Goal: Find contact information: Find contact information

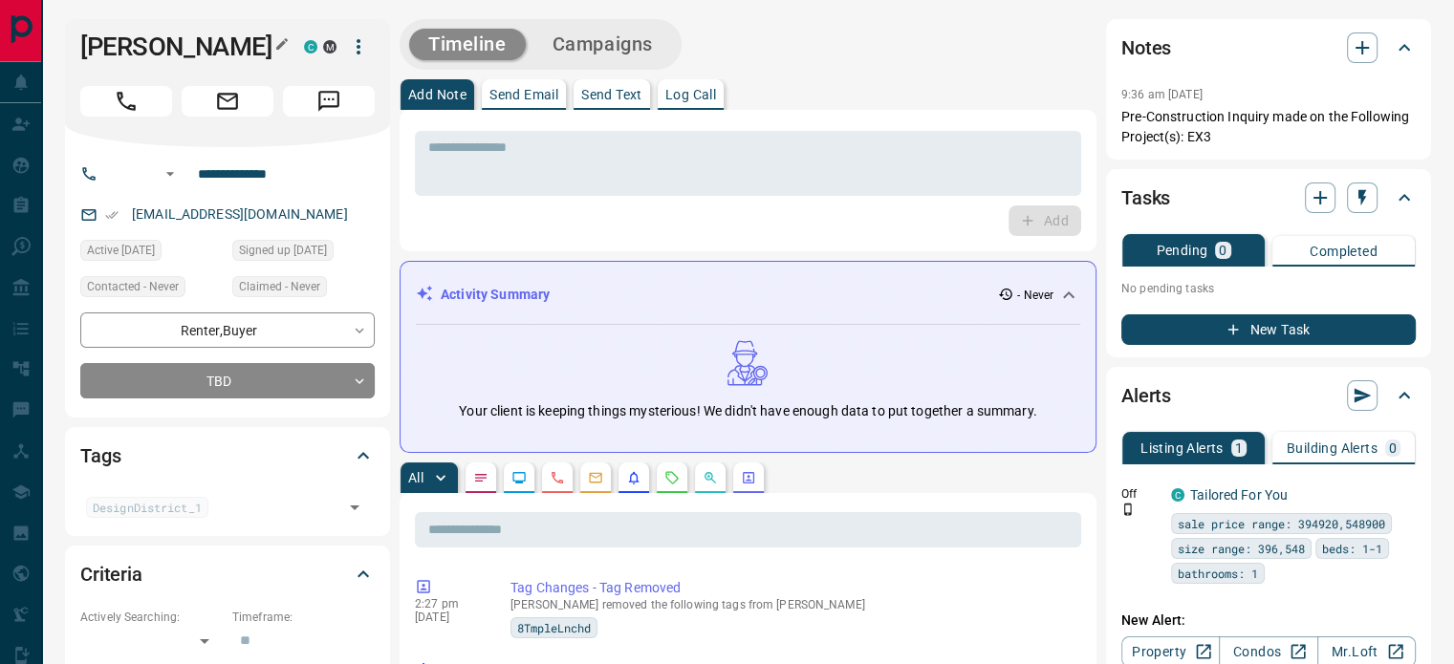
click at [275, 41] on icon "button" at bounding box center [281, 43] width 15 height 15
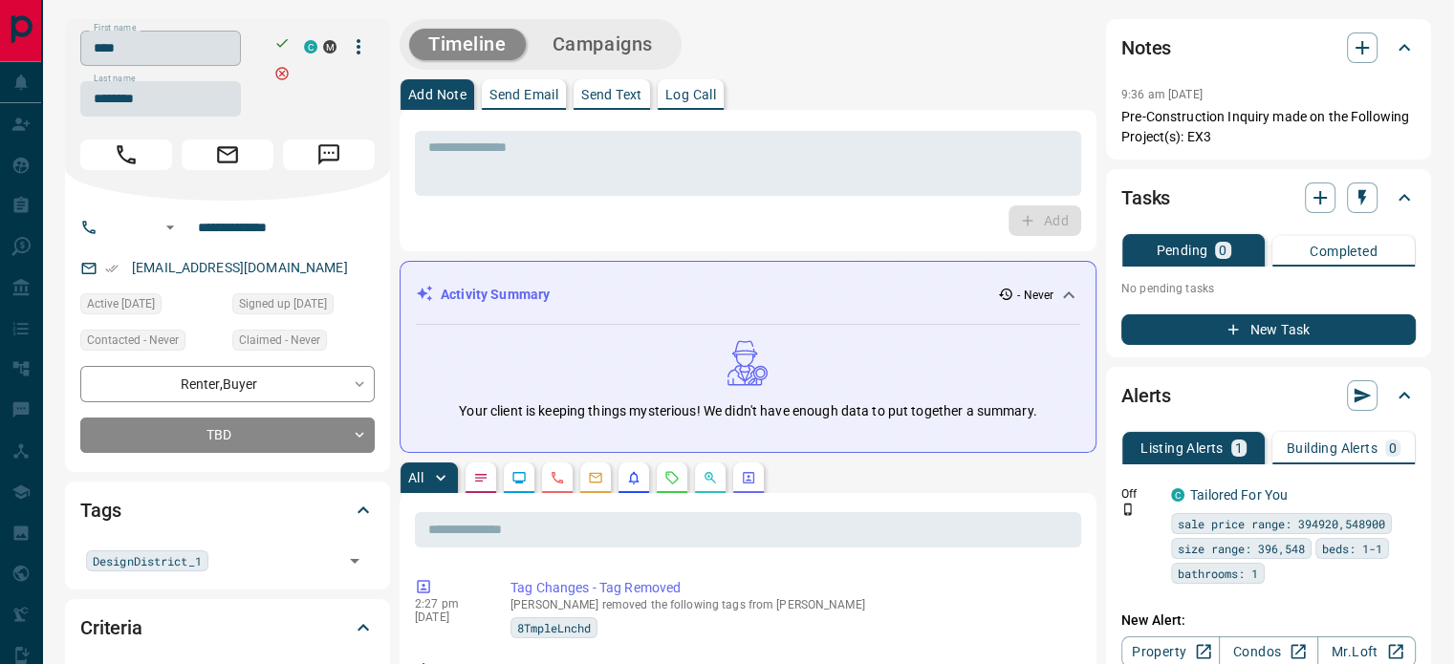
click at [203, 54] on input "****" at bounding box center [160, 48] width 161 height 35
click at [174, 97] on input "********" at bounding box center [160, 98] width 161 height 35
click at [251, 219] on input "**********" at bounding box center [264, 227] width 149 height 31
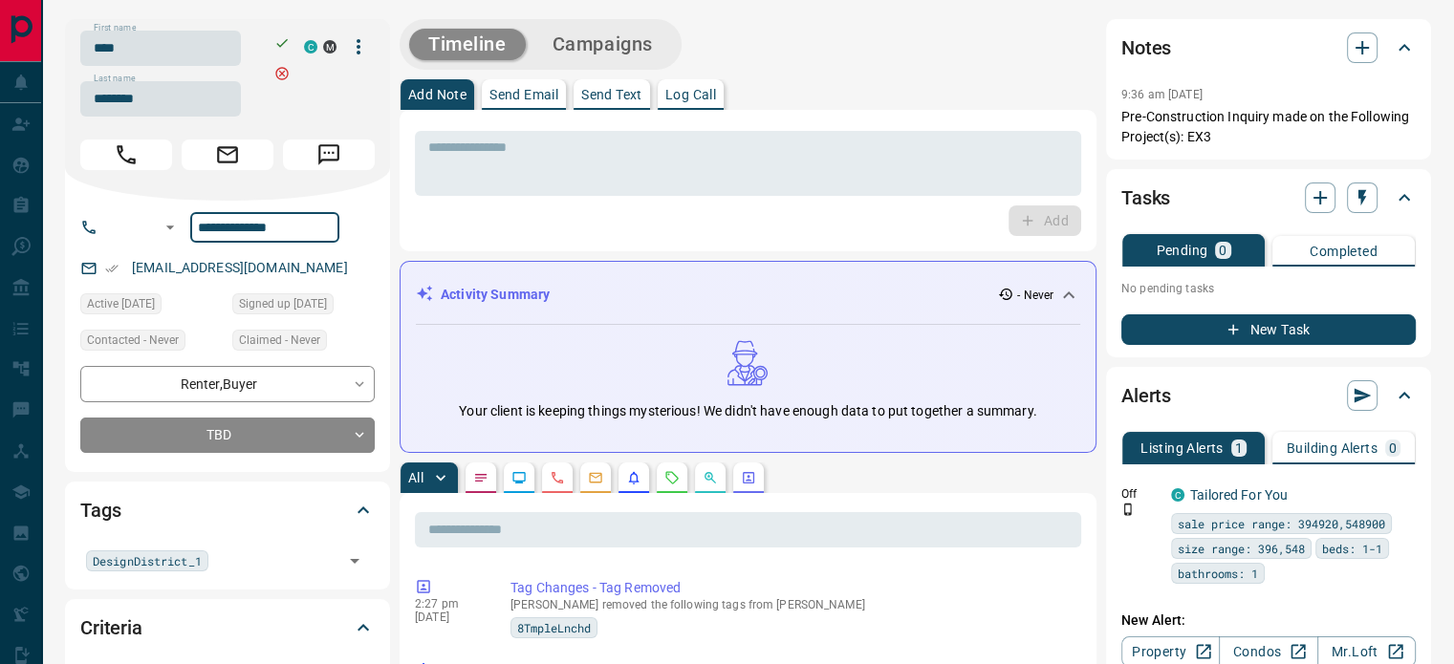
click at [251, 219] on input "**********" at bounding box center [264, 227] width 149 height 31
click at [306, 268] on p "[EMAIL_ADDRESS][DOMAIN_NAME]" at bounding box center [240, 268] width 228 height 32
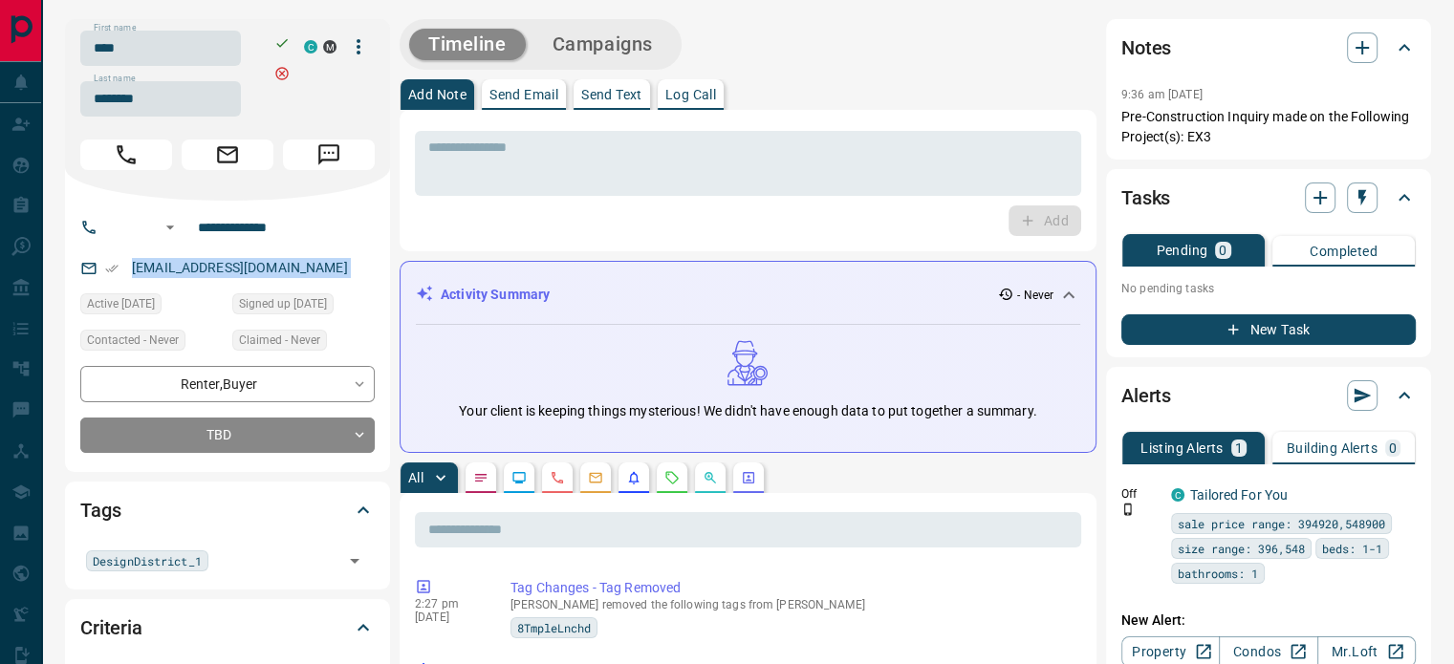
click at [306, 268] on p "[EMAIL_ADDRESS][DOMAIN_NAME]" at bounding box center [240, 268] width 228 height 32
copy link "[EMAIL_ADDRESS][DOMAIN_NAME]"
click at [1115, 96] on div "Notes 9:36 am [DATE] Pre-Construction Inquiry made on the Following Project(s):…" at bounding box center [1268, 89] width 325 height 141
click at [1181, 127] on p "Pre-Construction Inquiry made on the Following Project(s): EX3" at bounding box center [1268, 127] width 294 height 40
click at [1212, 129] on p "Pre-Construction Inquiry made on the Following Project(s): EX3" at bounding box center [1268, 127] width 294 height 40
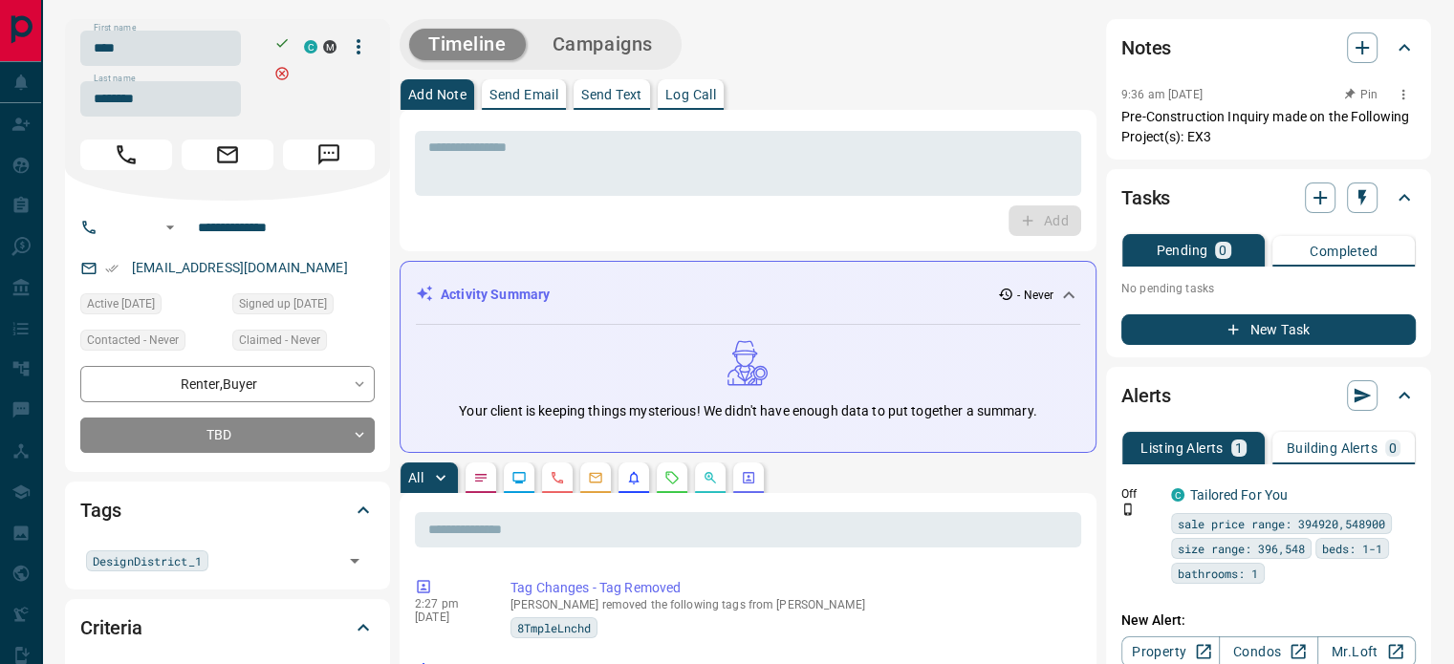
click at [1212, 129] on p "Pre-Construction Inquiry made on the Following Project(s): EX3" at bounding box center [1268, 127] width 294 height 40
click at [1213, 129] on p "Pre-Construction Inquiry made on the Following Project(s): EX3" at bounding box center [1268, 127] width 294 height 40
click at [1111, 101] on div "Notes 9:36 am [DATE] Pre-Construction Inquiry made on the Following Project(s):…" at bounding box center [1268, 89] width 325 height 141
copy div "9:36 am [DATE] Pin Pre-Construction Inquiry made on the Following Project(s): E…"
drag, startPoint x: 1216, startPoint y: 130, endPoint x: 1118, endPoint y: 76, distance: 112.5
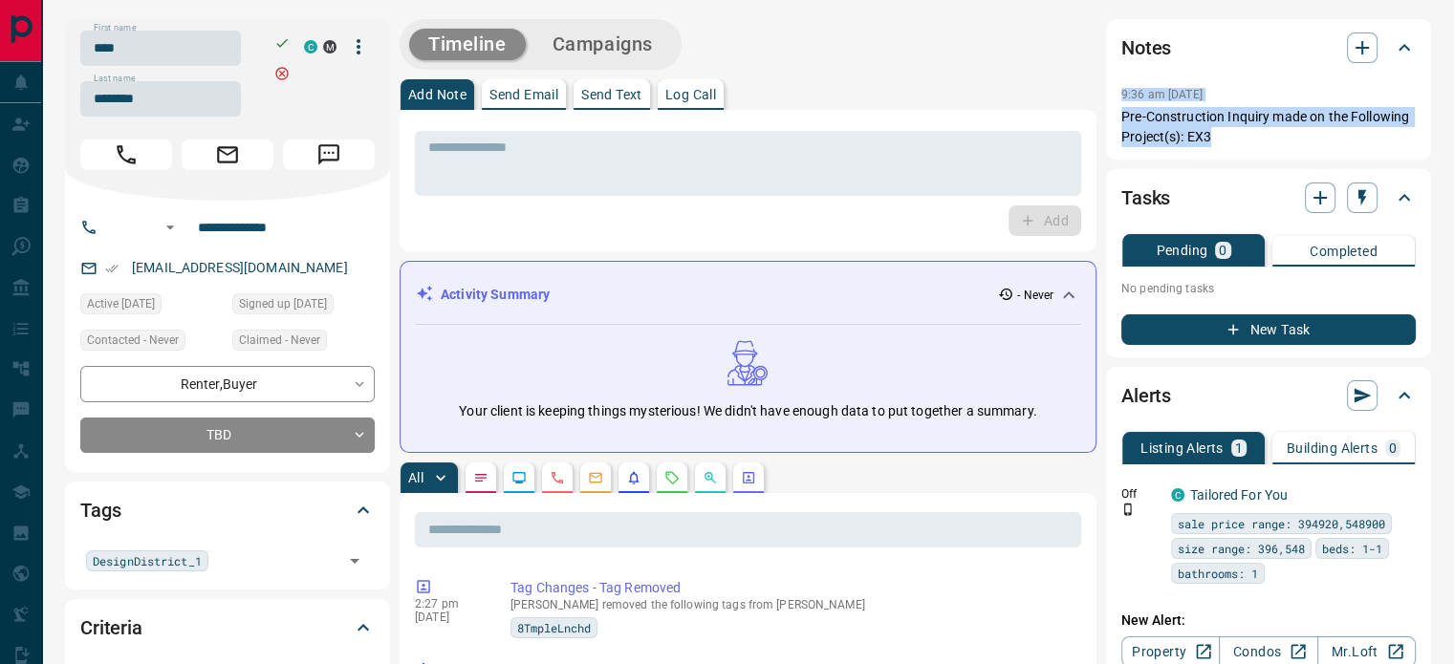
click at [1118, 76] on div "Notes 9:36 am [DATE] Pre-Construction Inquiry made on the Following Project(s):…" at bounding box center [1268, 89] width 325 height 141
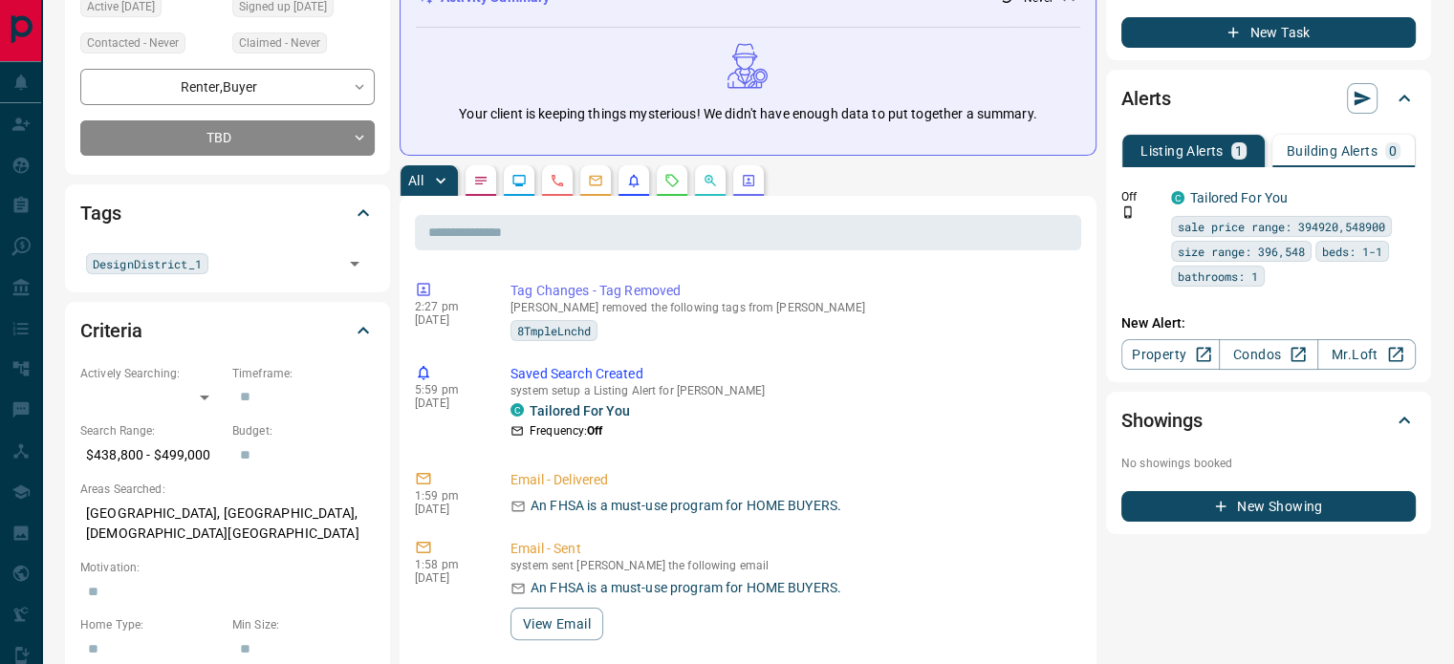
scroll to position [382, 0]
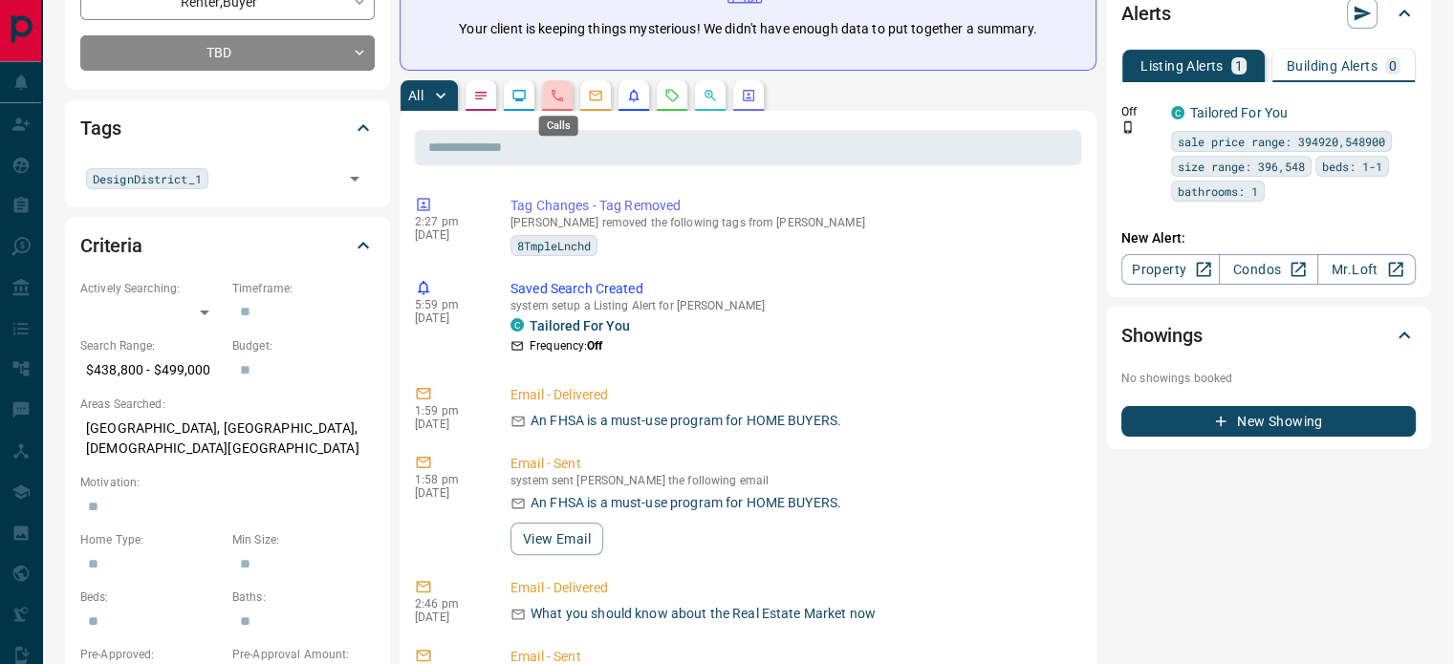
click at [562, 88] on icon "Calls" at bounding box center [557, 95] width 15 height 15
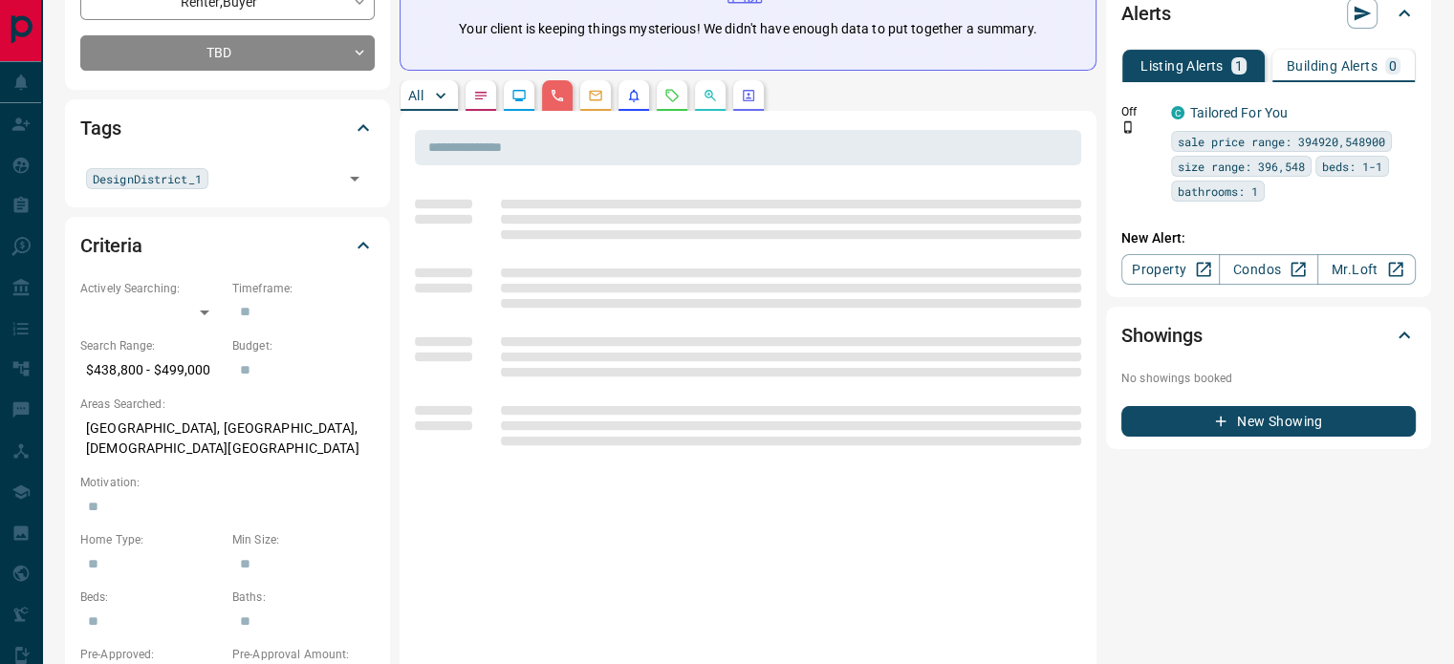
click at [162, 422] on p "[GEOGRAPHIC_DATA], [GEOGRAPHIC_DATA], [DEMOGRAPHIC_DATA][GEOGRAPHIC_DATA]" at bounding box center [227, 439] width 294 height 52
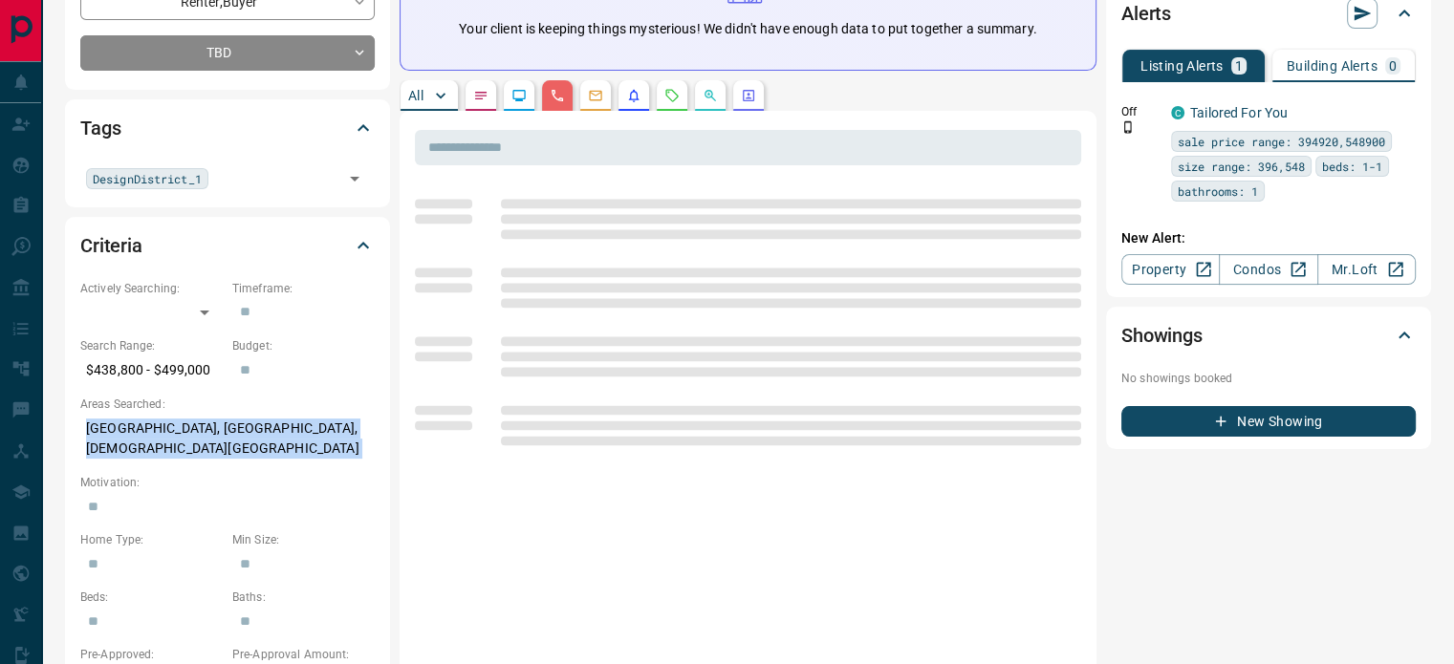
click at [162, 422] on p "[GEOGRAPHIC_DATA], [GEOGRAPHIC_DATA], [DEMOGRAPHIC_DATA][GEOGRAPHIC_DATA]" at bounding box center [227, 439] width 294 height 52
copy p "[GEOGRAPHIC_DATA], [GEOGRAPHIC_DATA], [DEMOGRAPHIC_DATA][GEOGRAPHIC_DATA]"
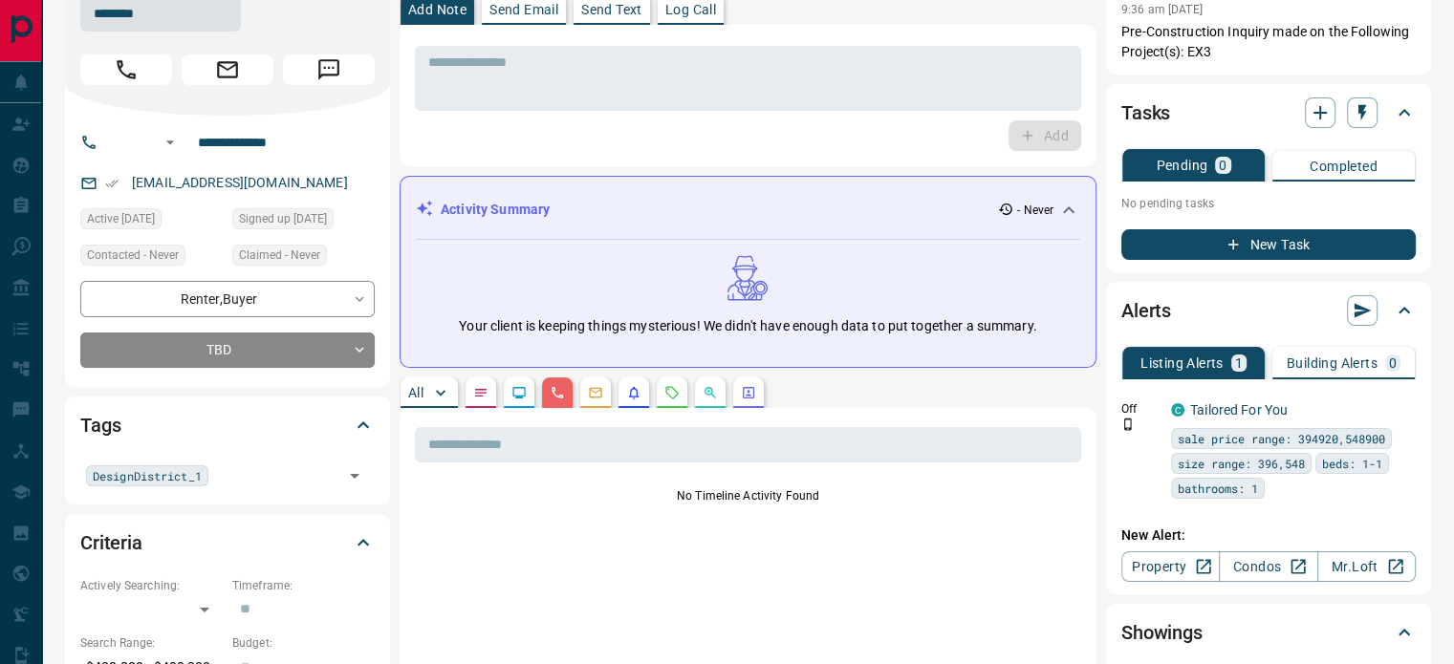
scroll to position [0, 0]
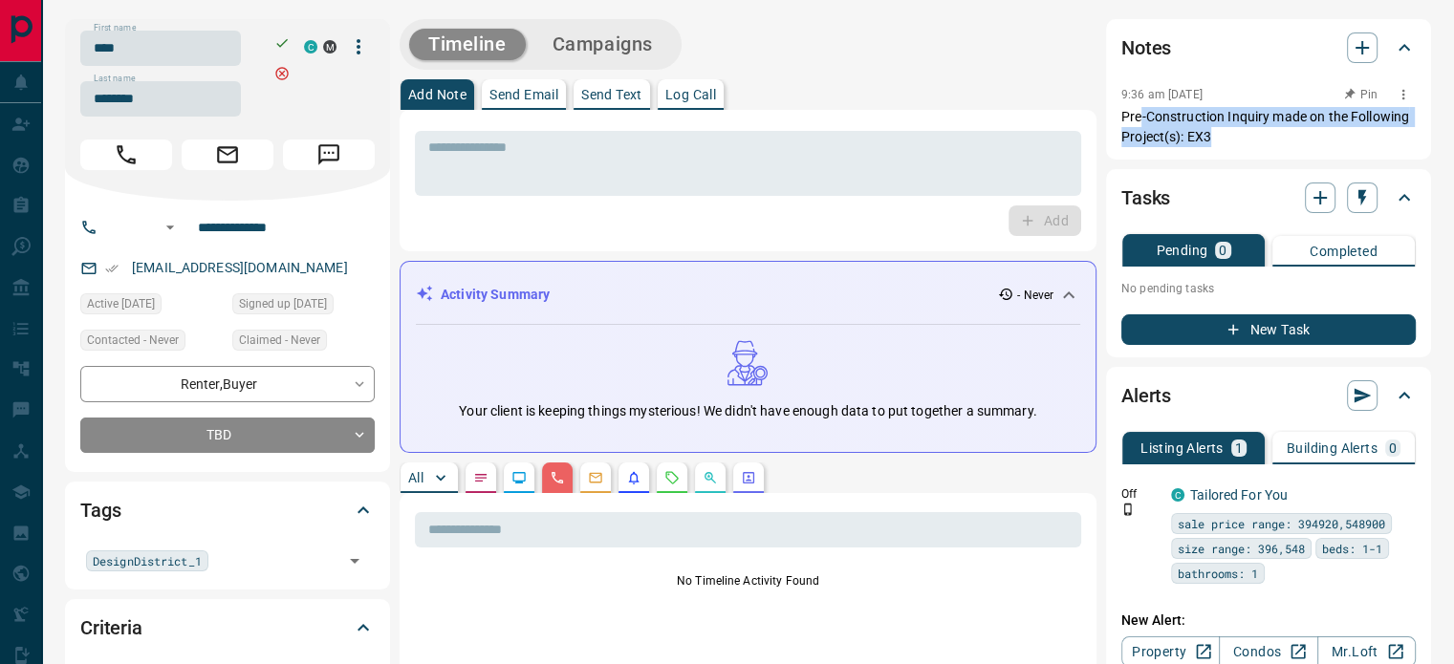
drag, startPoint x: 1224, startPoint y: 141, endPoint x: 1140, endPoint y: 125, distance: 85.5
click at [1140, 125] on p "Pre-Construction Inquiry made on the Following Project(s): EX3" at bounding box center [1268, 127] width 294 height 40
